Goal: Task Accomplishment & Management: Complete application form

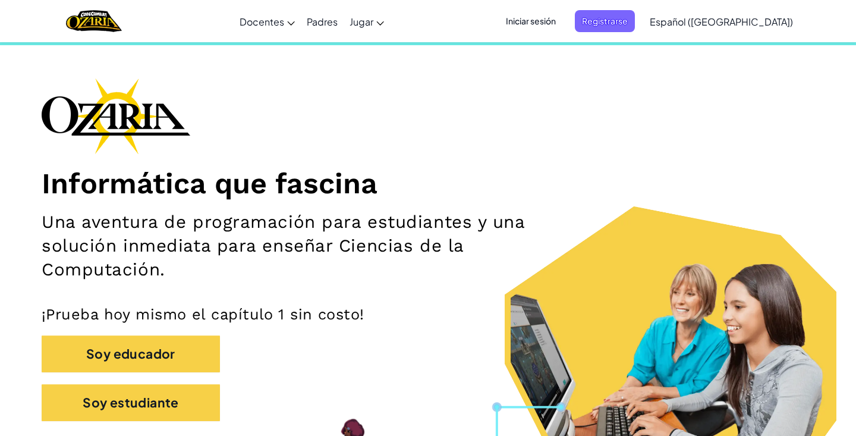
scroll to position [55, 0]
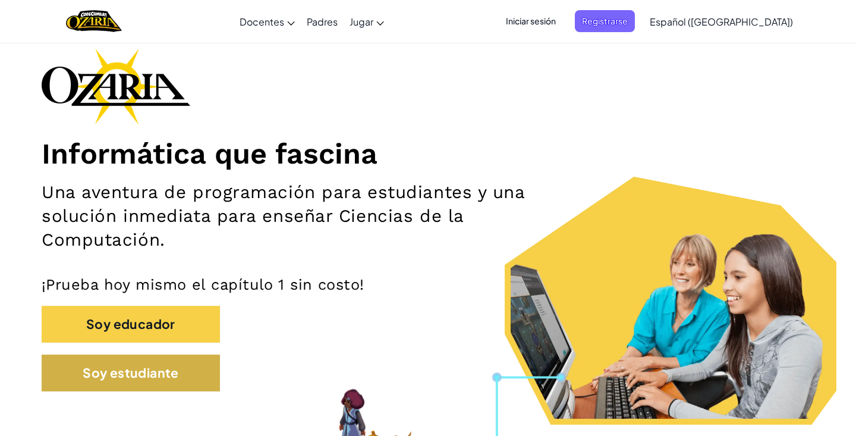
click at [186, 379] on button "Soy estudiante" at bounding box center [131, 372] width 178 height 37
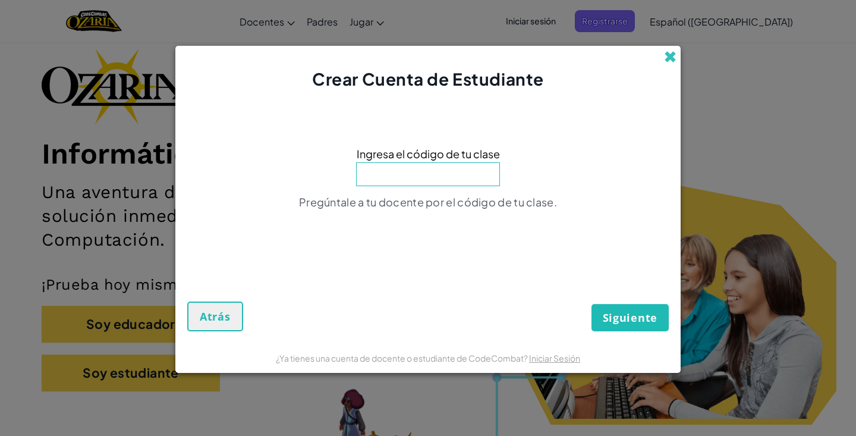
click at [670, 60] on span at bounding box center [670, 57] width 12 height 12
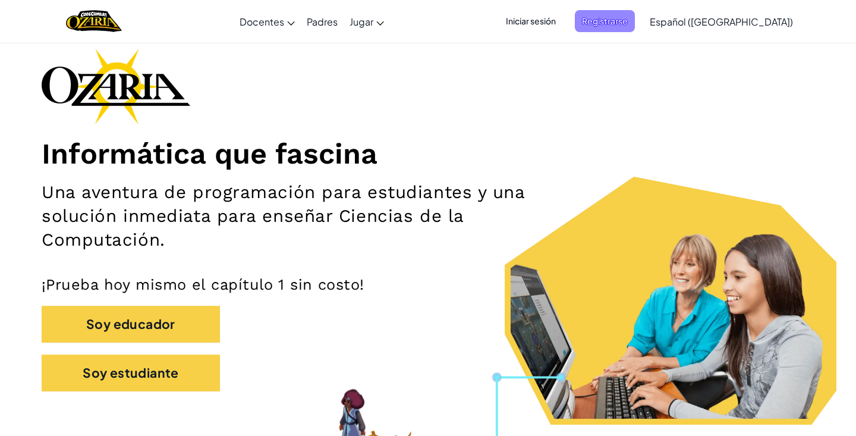
click at [635, 23] on span "Registrarse" at bounding box center [605, 21] width 60 height 22
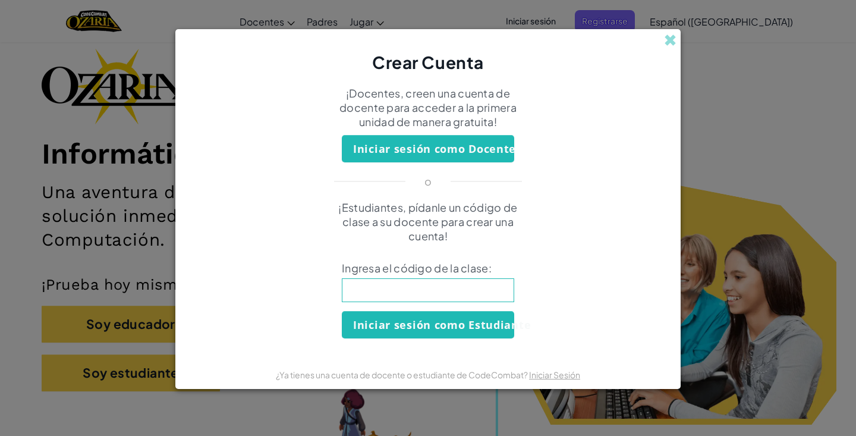
click at [502, 328] on button "Iniciar sesión como Estudiante" at bounding box center [428, 324] width 172 height 27
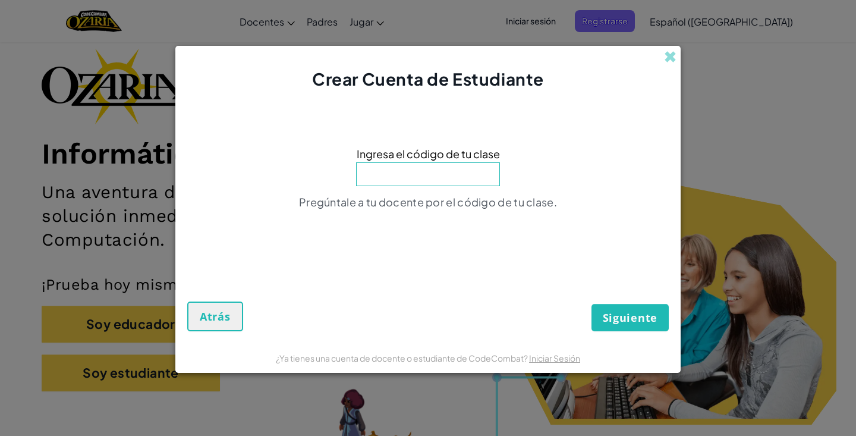
click at [678, 56] on div "Crear Cuenta de Estudiante" at bounding box center [428, 69] width 506 height 46
click at [674, 56] on span at bounding box center [670, 57] width 12 height 12
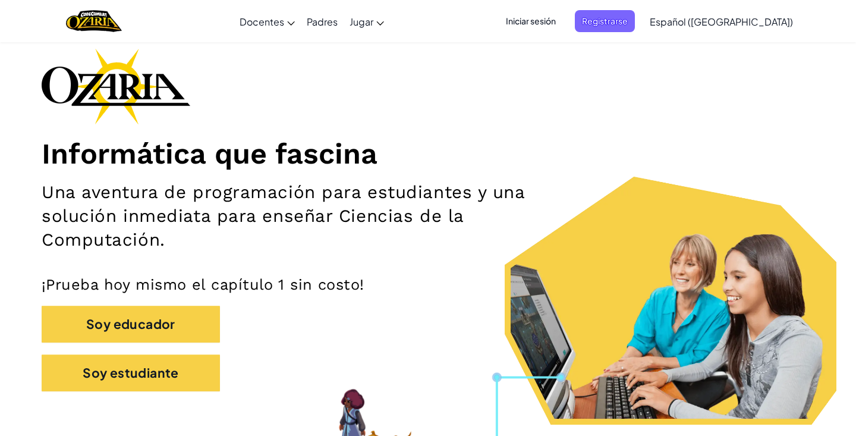
click at [562, 17] on span "Iniciar sesión" at bounding box center [531, 21] width 64 height 22
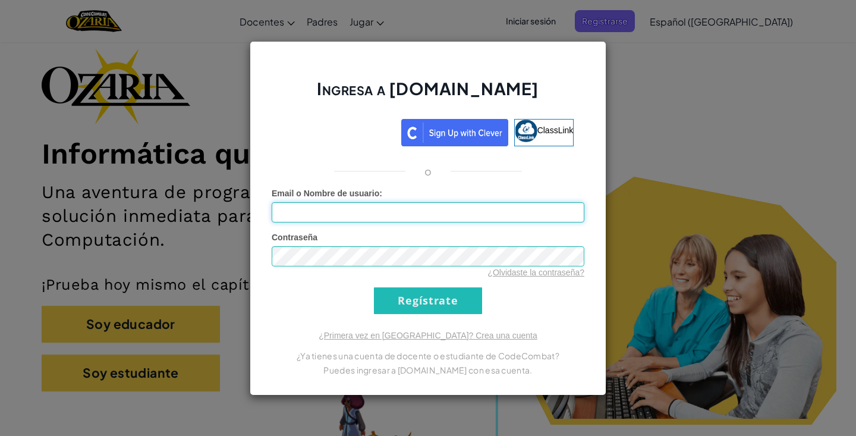
click at [479, 213] on input "Email o Nombre de usuario :" at bounding box center [428, 212] width 313 height 20
click at [523, 308] on form "Email o Nombre de usuario : Contraseña ¿Olvidaste la contraseña? Regístrate" at bounding box center [428, 250] width 313 height 127
click at [499, 218] on input "Email o Nombre de usuario :" at bounding box center [428, 212] width 313 height 20
type input "al07182449@tecmilenio.mx"
click at [479, 302] on input "Regístrate" at bounding box center [428, 300] width 108 height 27
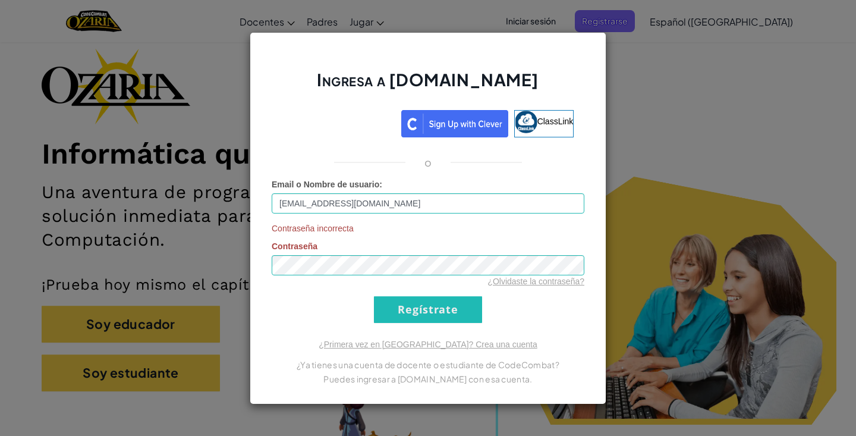
click at [435, 307] on input "Regístrate" at bounding box center [428, 309] width 108 height 27
click at [597, 254] on div "Ingresa a Ozaria.com ClassLink o Email o Nombre de usuario : al07182449@tecmile…" at bounding box center [428, 218] width 357 height 372
click at [635, 248] on div "Ingresa a Ozaria.com ClassLink o Email o Nombre de usuario : al07182449@tecmile…" at bounding box center [428, 218] width 856 height 436
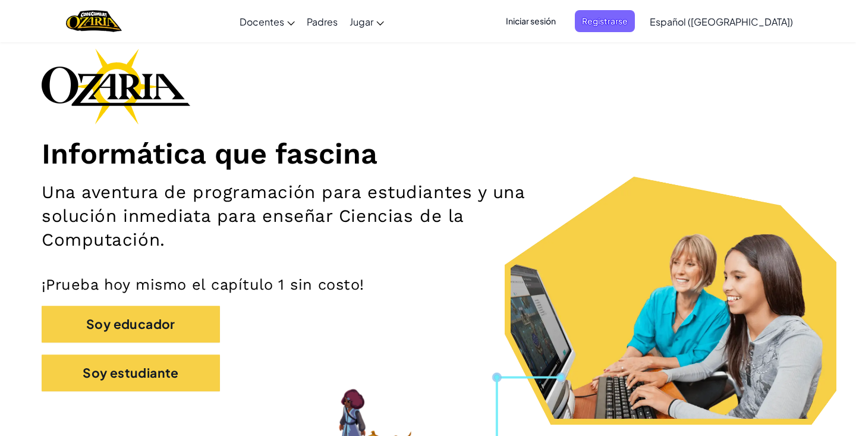
click at [563, 20] on span "Iniciar sesión" at bounding box center [531, 21] width 64 height 22
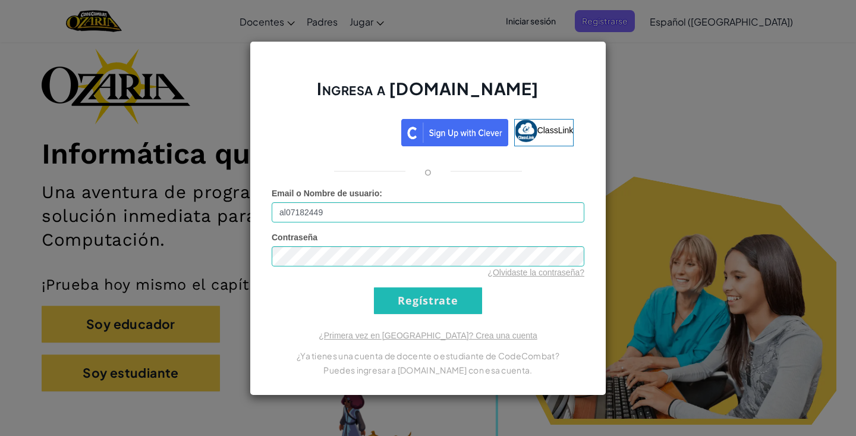
type input "al07182449"
click at [775, 153] on div "Ingresa a Ozaria.com ClassLink o Error desconocido. Email o Nombre de usuario :…" at bounding box center [428, 218] width 856 height 436
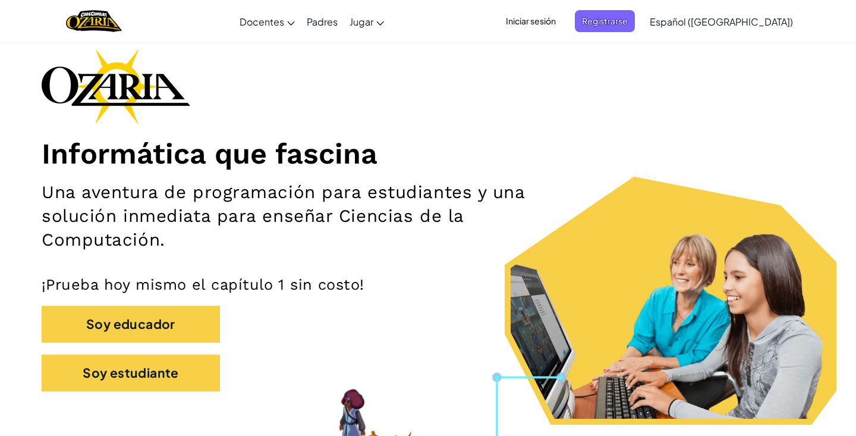
click at [563, 21] on span "Iniciar sesión" at bounding box center [531, 21] width 64 height 22
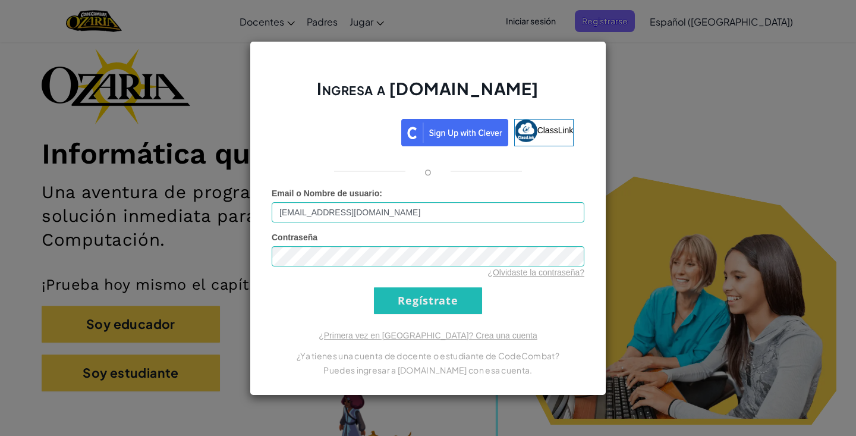
type input "al07182449@tecmilenio.mx"
click at [673, 200] on div "Ingresa a Ozaria.com ClassLink o Error desconocido. Email o Nombre de usuario :…" at bounding box center [428, 218] width 856 height 436
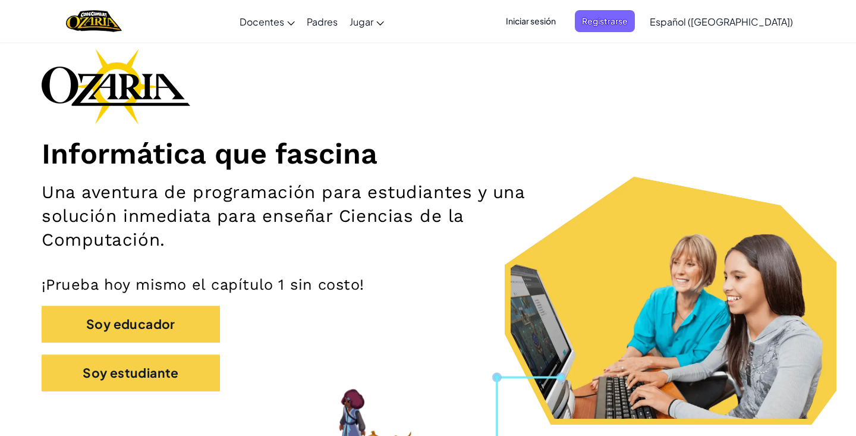
click at [538, 21] on span "Iniciar sesión" at bounding box center [531, 21] width 64 height 22
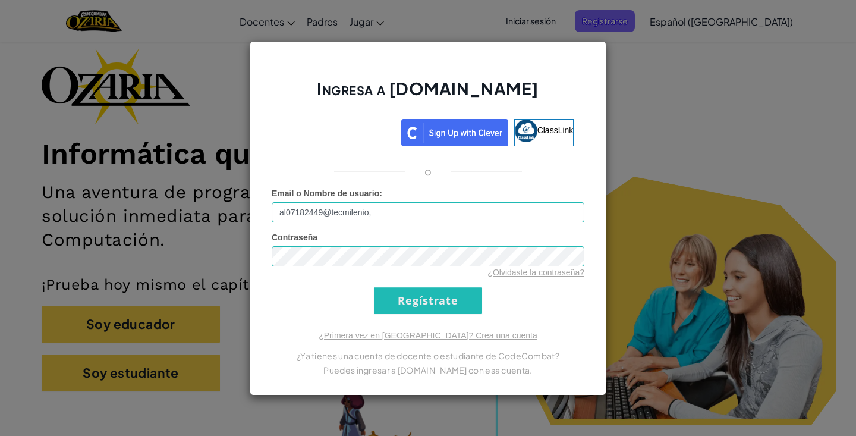
click at [428, 300] on input "Regístrate" at bounding box center [428, 300] width 108 height 27
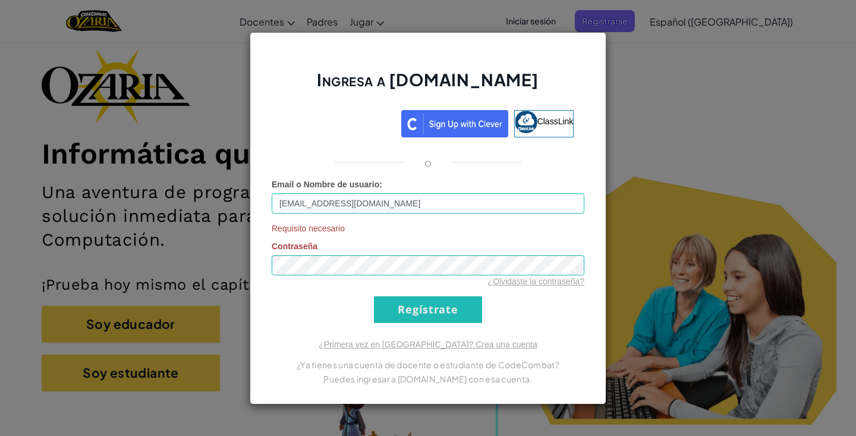
type input "al07182449@tecmilenio.mx"
click at [394, 305] on input "Regístrate" at bounding box center [428, 309] width 108 height 27
click at [717, 107] on div "Ingresa a Ozaria.com ClassLink o Email o Nombre de usuario : al07182449@tecmile…" at bounding box center [428, 218] width 856 height 436
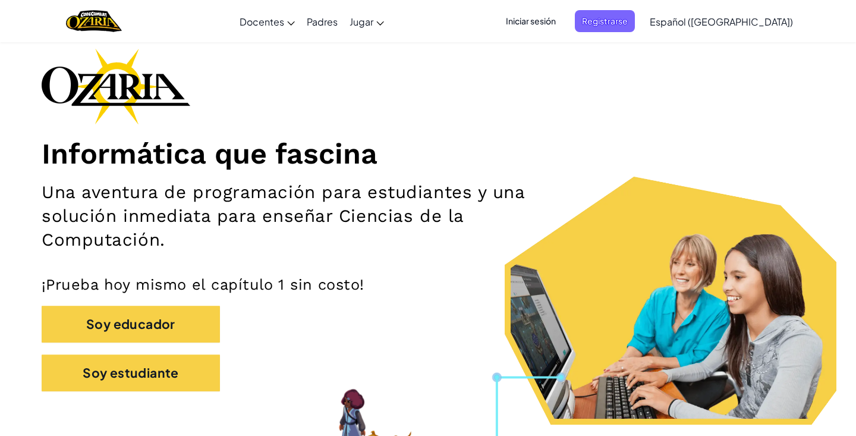
click at [546, 20] on span "Iniciar sesión" at bounding box center [531, 21] width 64 height 22
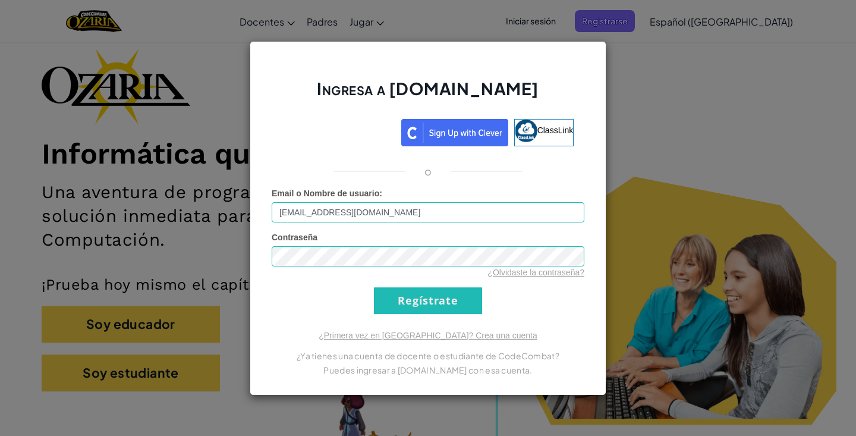
type input "al07182449@tecmilenio.mx"
click at [431, 302] on input "Regístrate" at bounding box center [428, 300] width 108 height 27
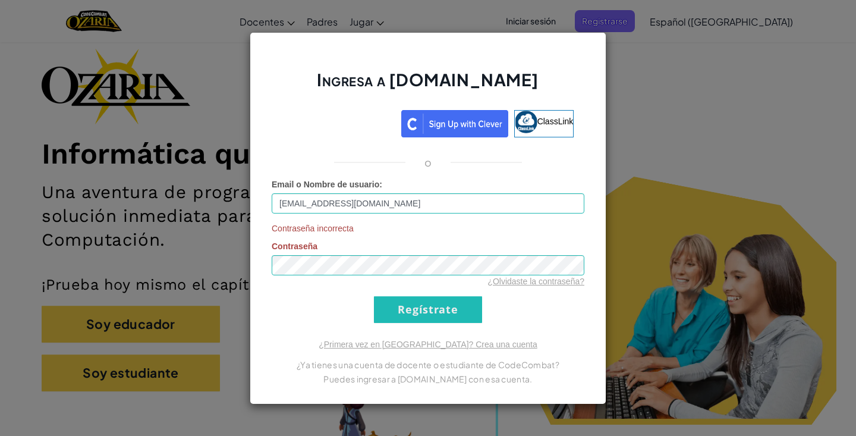
click at [400, 306] on input "Regístrate" at bounding box center [428, 309] width 108 height 27
click at [428, 309] on input "Regístrate" at bounding box center [428, 309] width 108 height 27
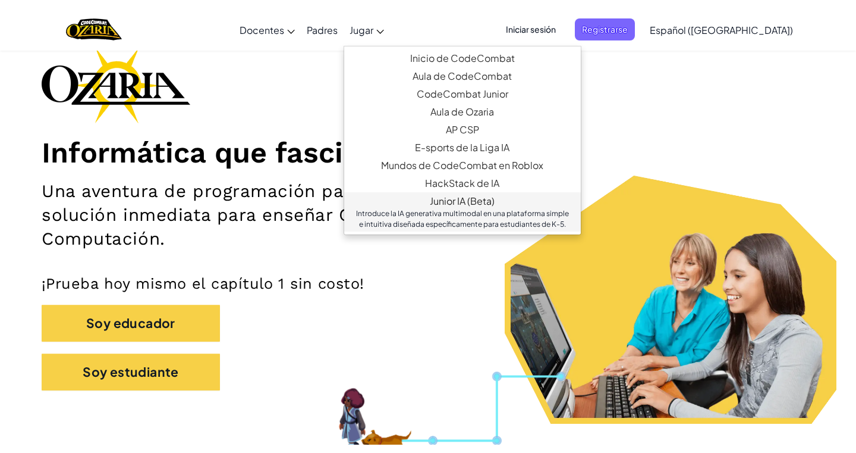
scroll to position [77, 0]
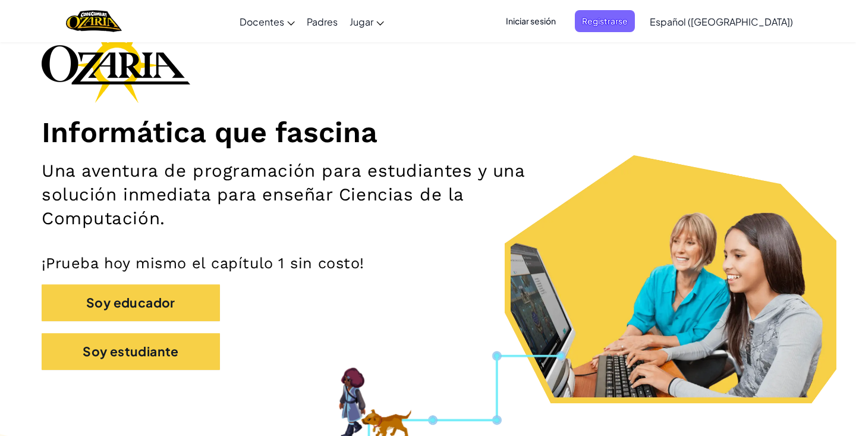
click at [357, 319] on div "Soy educador" at bounding box center [428, 308] width 773 height 49
